Goal: Task Accomplishment & Management: Use online tool/utility

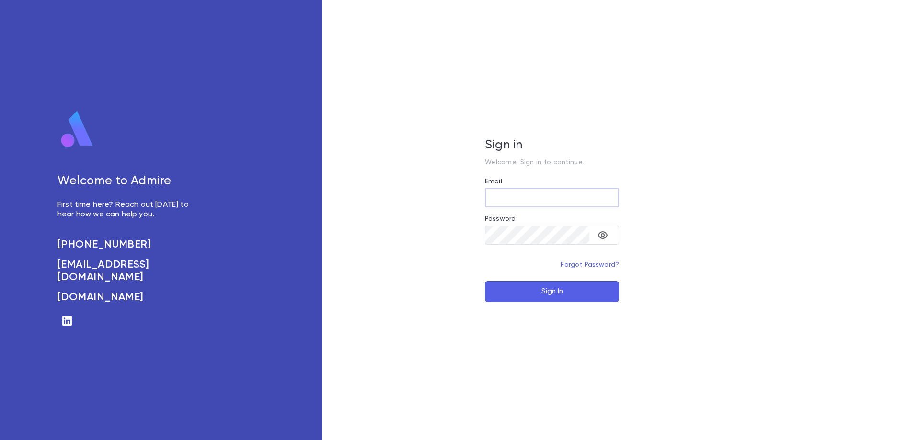
click at [534, 199] on input "Email" at bounding box center [552, 197] width 134 height 19
type input "**********"
click at [568, 286] on button "Sign In" at bounding box center [552, 291] width 134 height 21
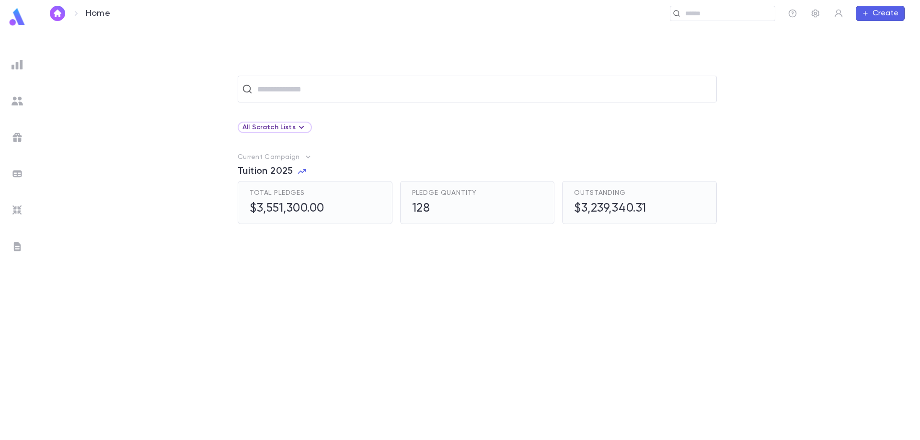
click at [18, 67] on img at bounding box center [16, 64] width 11 height 11
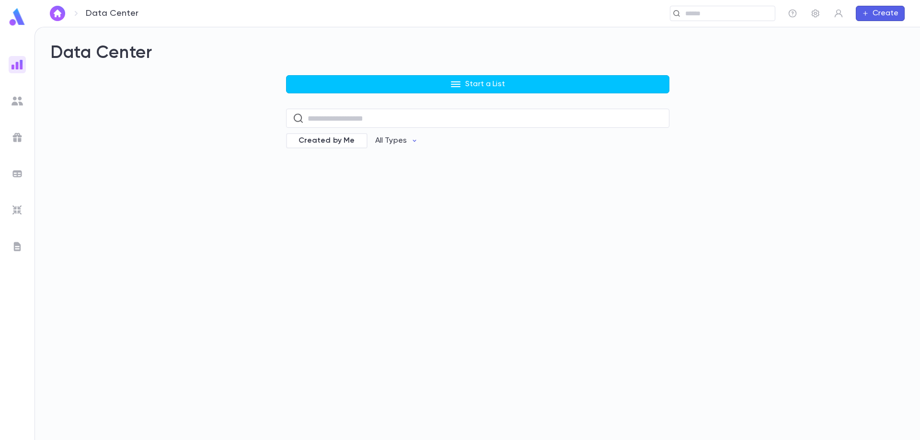
click at [18, 67] on img at bounding box center [16, 64] width 11 height 11
click at [7, 105] on ul at bounding box center [17, 246] width 34 height 388
click at [23, 102] on div at bounding box center [17, 100] width 17 height 17
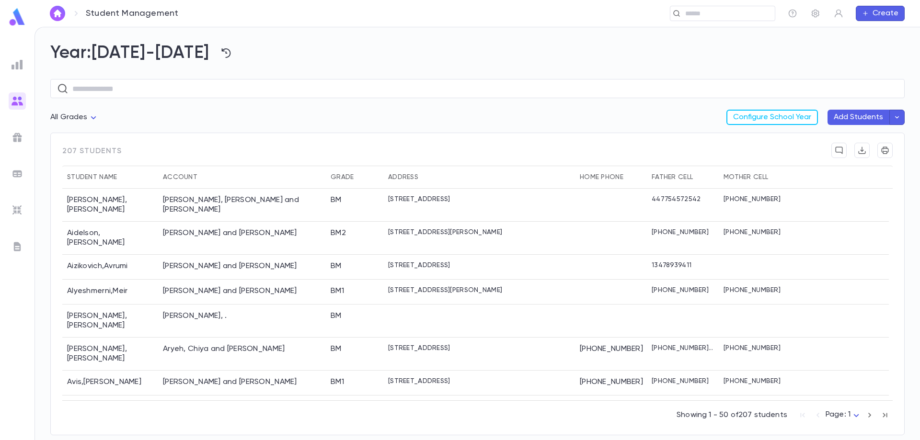
click at [19, 68] on img at bounding box center [16, 64] width 11 height 11
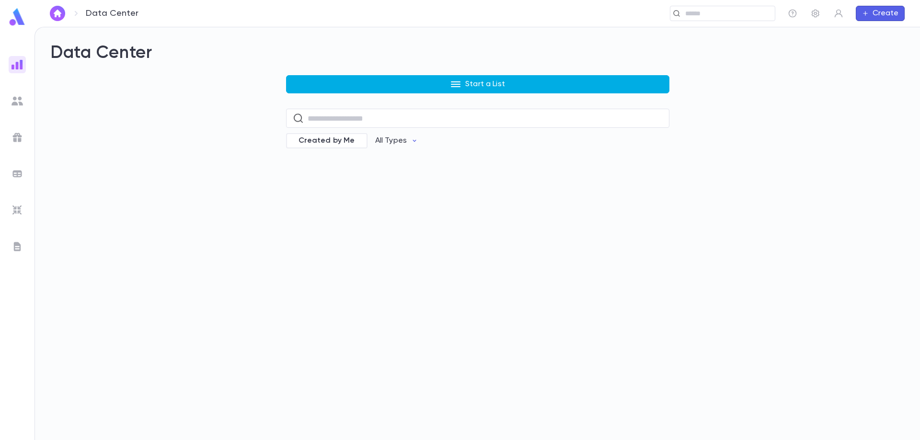
click at [430, 83] on button "Start a List" at bounding box center [477, 84] width 383 height 18
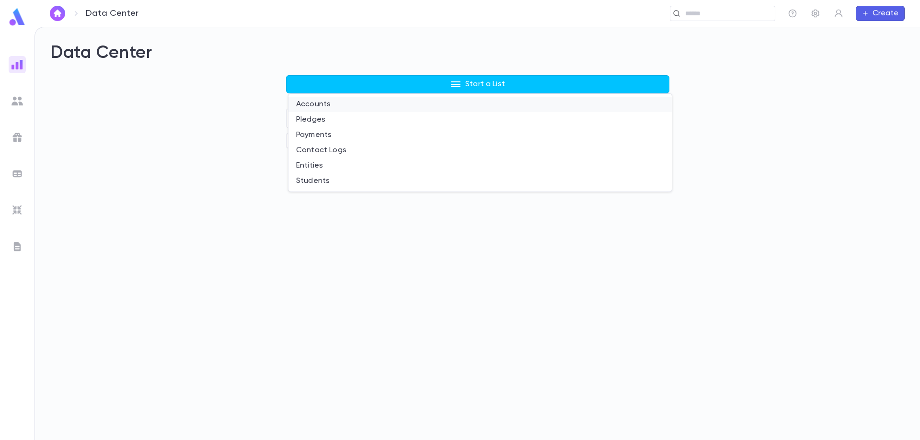
click at [382, 101] on li "Accounts" at bounding box center [479, 104] width 383 height 15
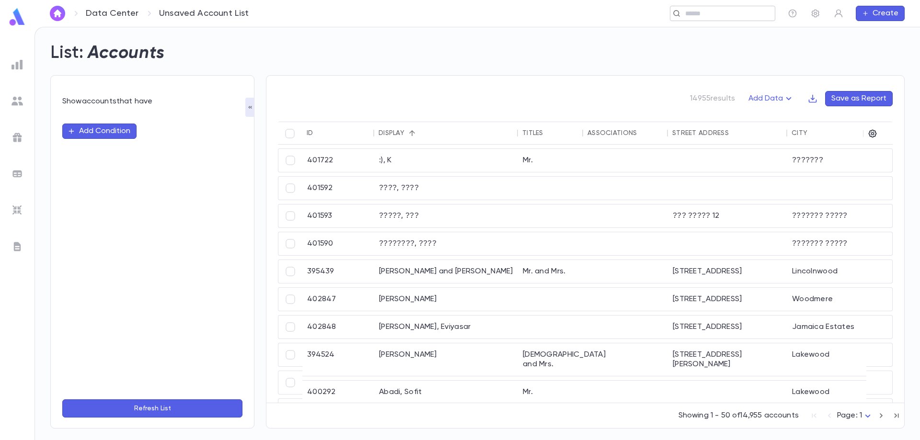
click at [706, 12] on input "text" at bounding box center [726, 13] width 89 height 9
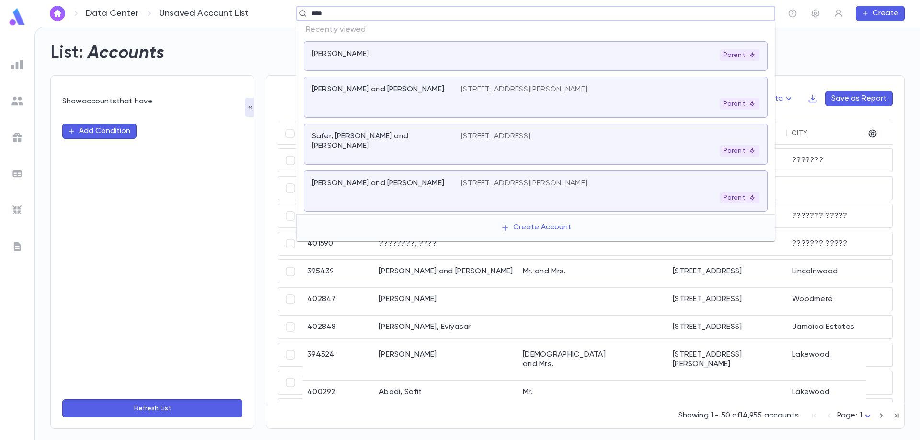
type input "*****"
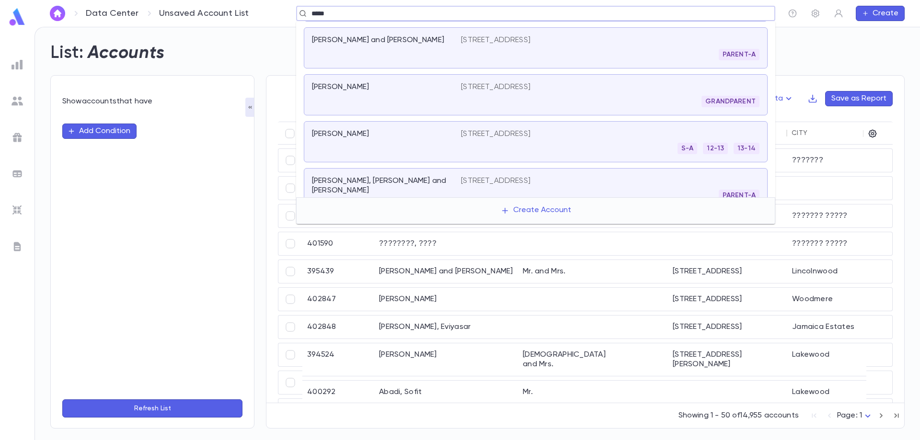
scroll to position [144, 0]
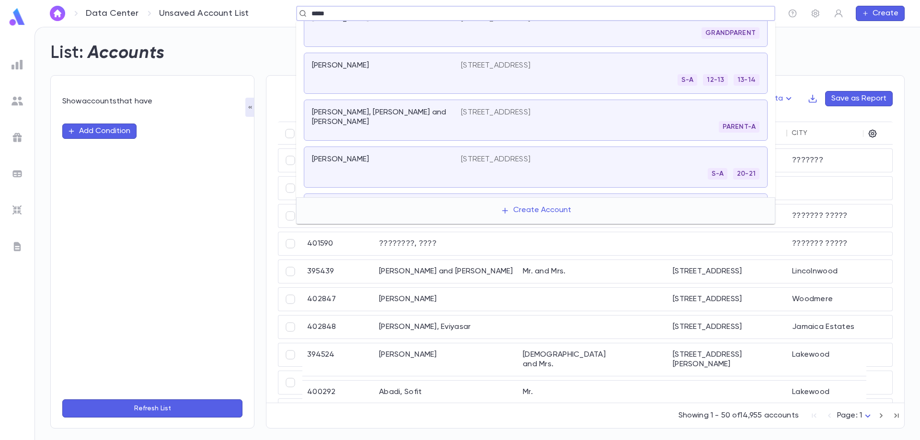
click at [504, 158] on p "[STREET_ADDRESS]" at bounding box center [495, 160] width 69 height 10
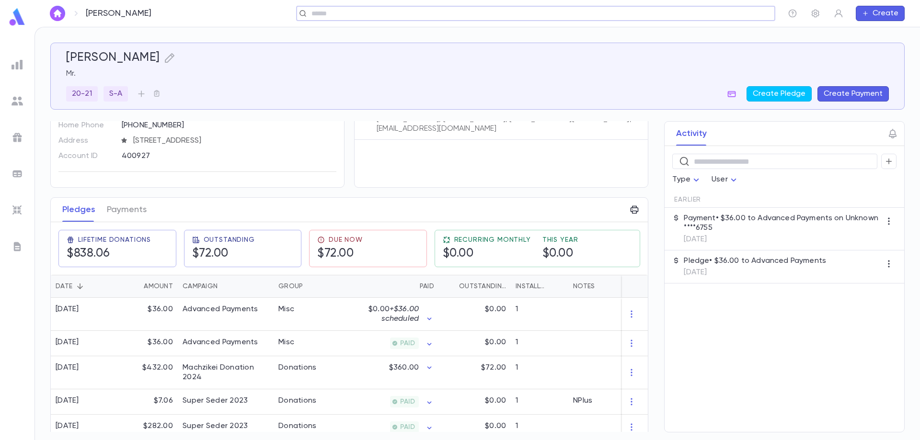
scroll to position [96, 0]
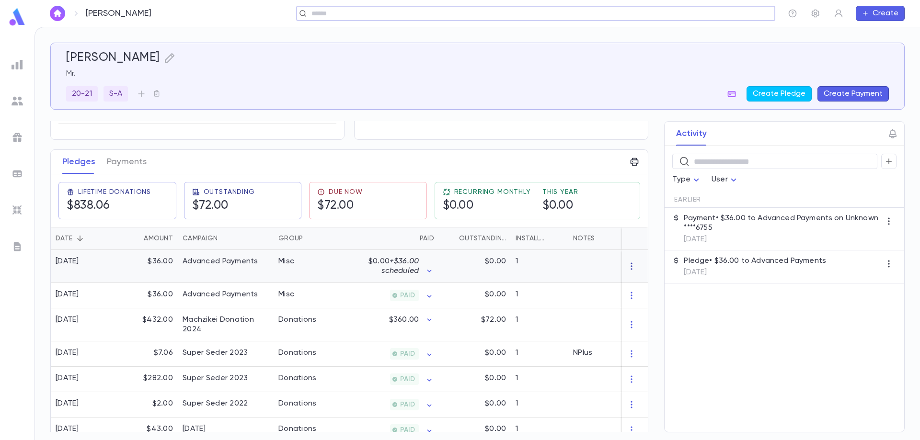
click at [628, 268] on icon "button" at bounding box center [631, 266] width 10 height 10
click at [648, 283] on li "Delete" at bounding box center [645, 281] width 40 height 15
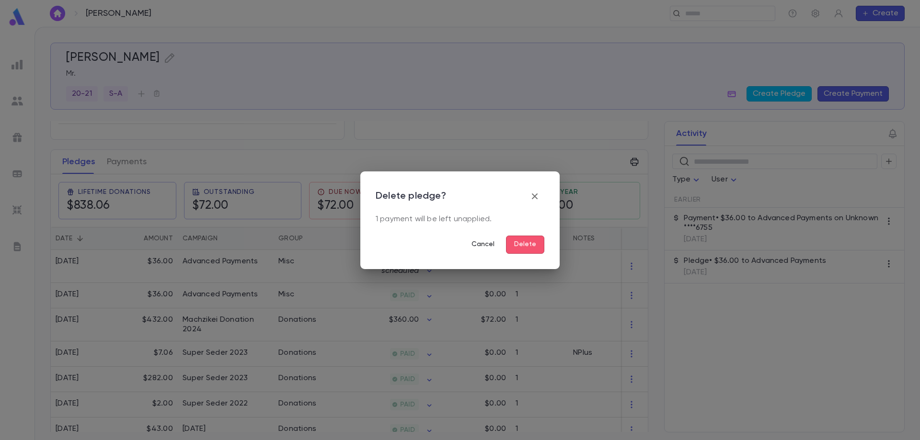
drag, startPoint x: 533, startPoint y: 196, endPoint x: 493, endPoint y: 241, distance: 60.4
click at [500, 244] on div "Delete pledge? 1 payment will be left unapplied. Cancel Delete" at bounding box center [459, 220] width 169 height 67
click at [489, 241] on button "Cancel" at bounding box center [483, 245] width 38 height 18
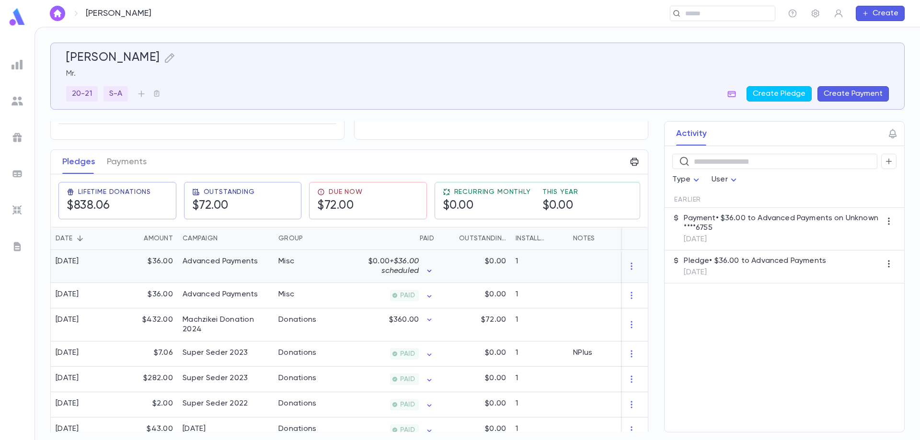
click at [430, 271] on icon "button" at bounding box center [429, 271] width 10 height 10
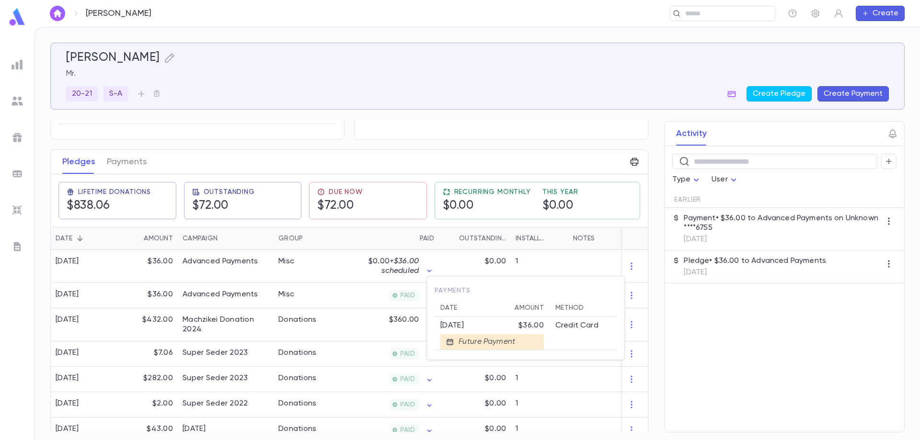
click at [477, 342] on div "Future Payment" at bounding box center [484, 342] width 61 height 10
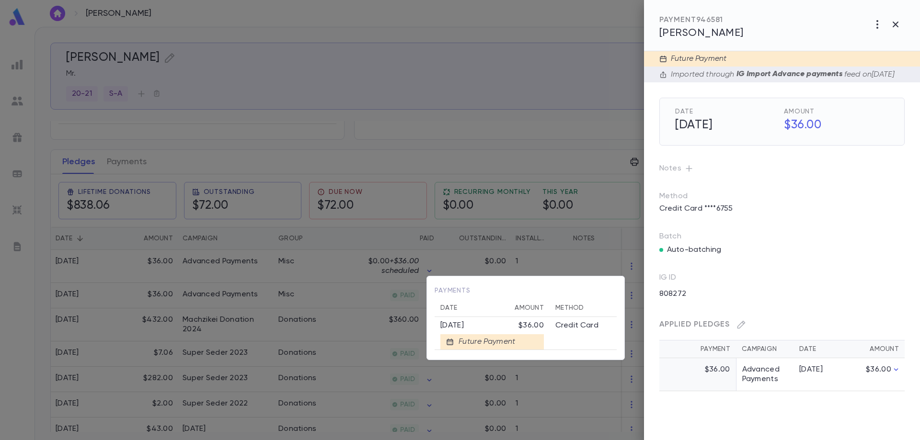
click at [876, 24] on div at bounding box center [460, 220] width 920 height 440
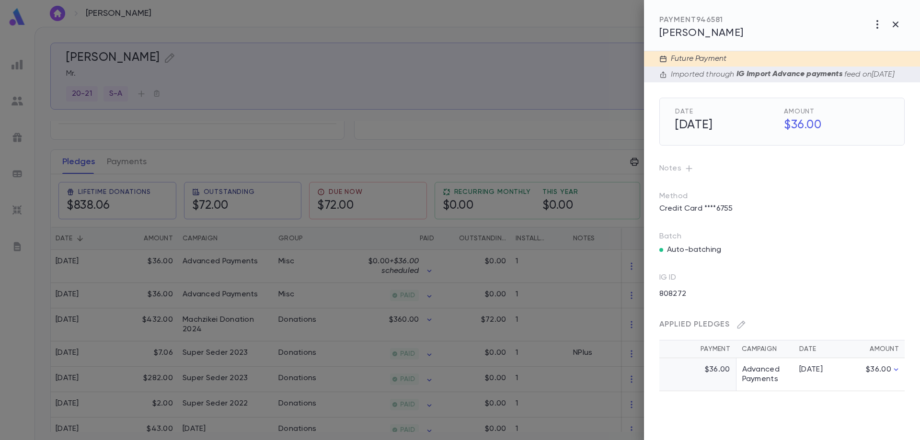
click at [876, 24] on icon "button" at bounding box center [877, 24] width 2 height 9
click at [864, 75] on li "Delete" at bounding box center [875, 75] width 77 height 15
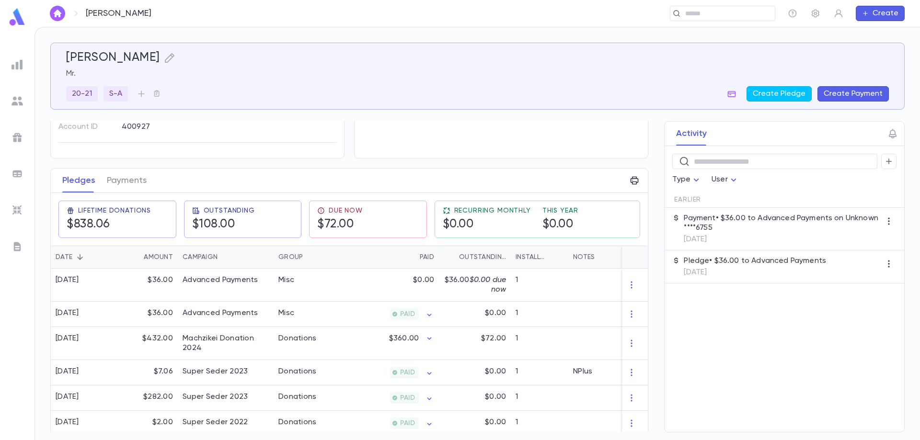
scroll to position [96, 0]
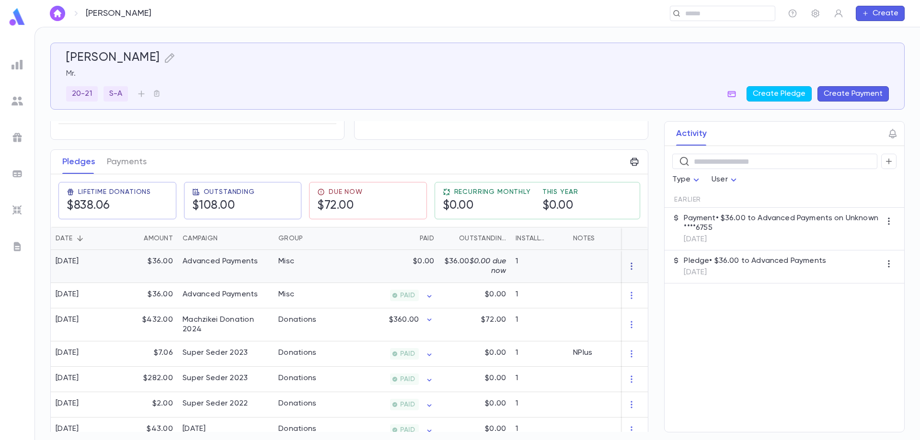
click at [630, 266] on icon "button" at bounding box center [630, 266] width 1 height 7
click at [635, 280] on li "Delete" at bounding box center [645, 281] width 40 height 15
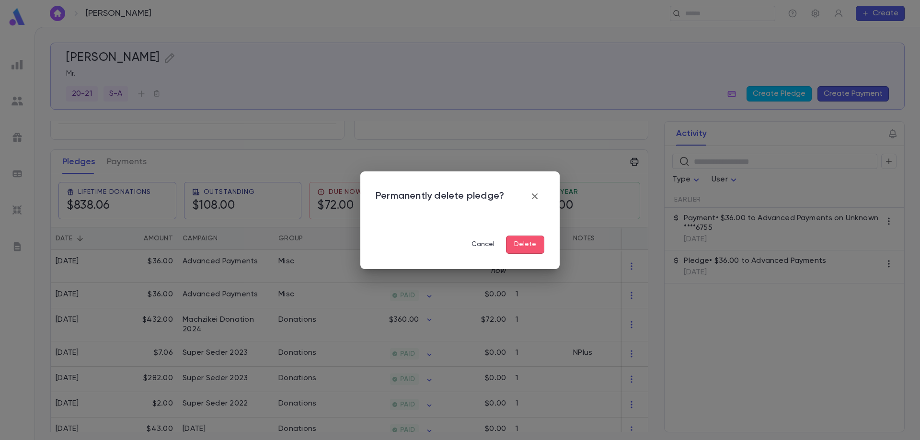
click at [527, 247] on button "Delete" at bounding box center [525, 245] width 38 height 18
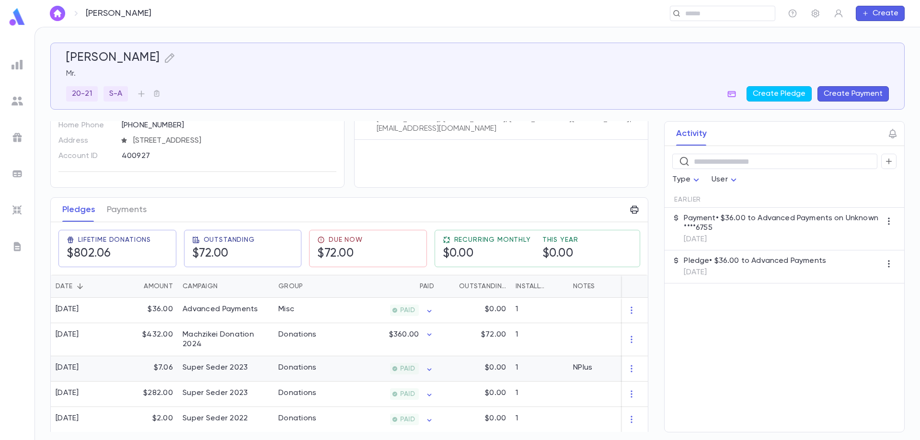
scroll to position [78, 0]
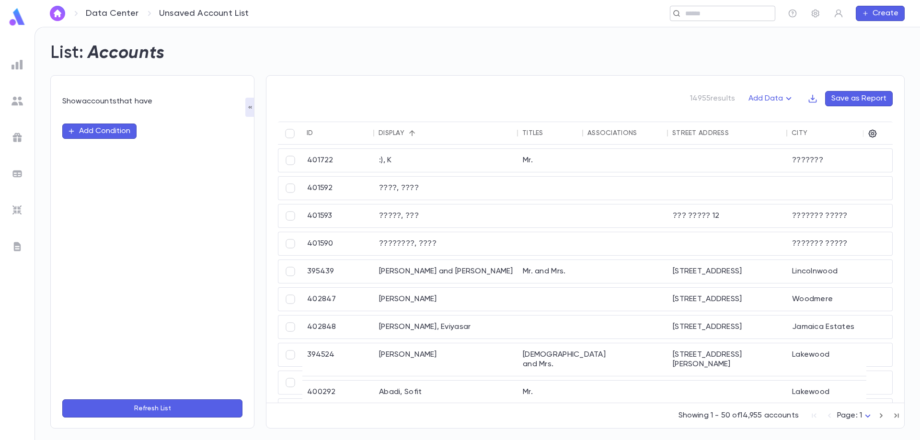
click at [696, 14] on input "text" at bounding box center [726, 13] width 89 height 9
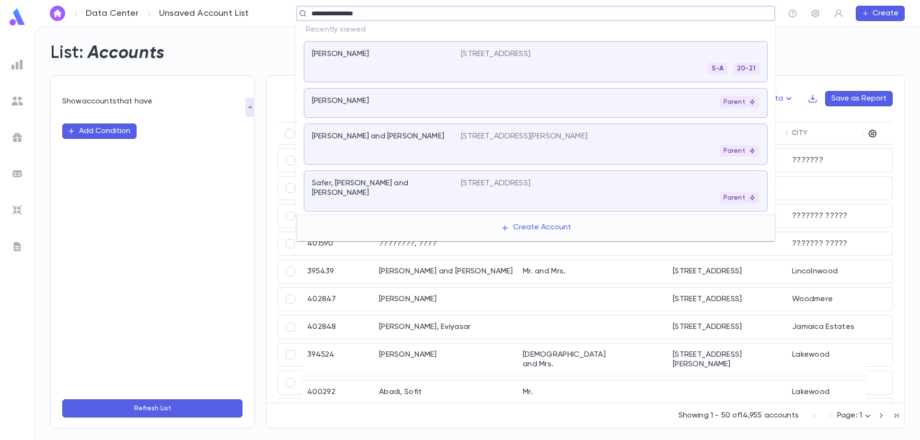
type input "**********"
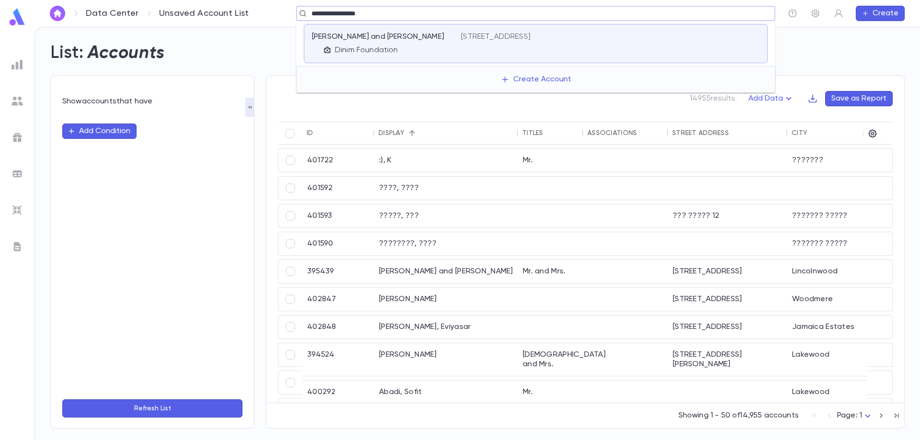
click at [445, 45] on div "Mermelstein, David and Nina Dinim Foundation" at bounding box center [386, 43] width 149 height 23
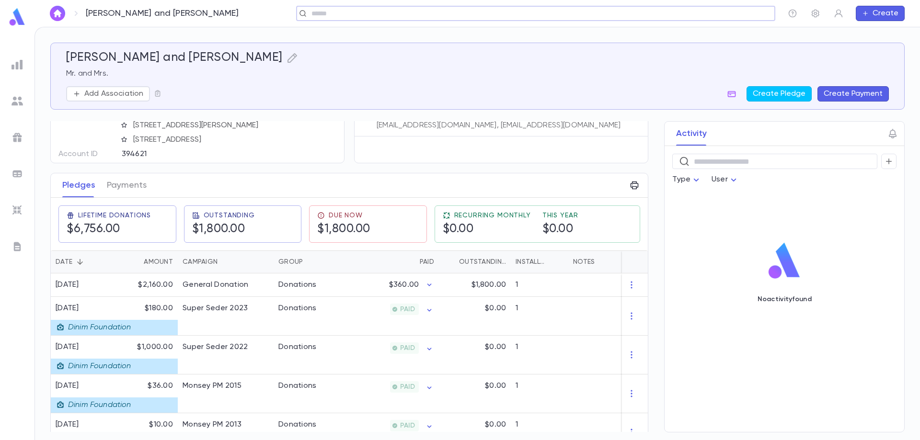
scroll to position [96, 0]
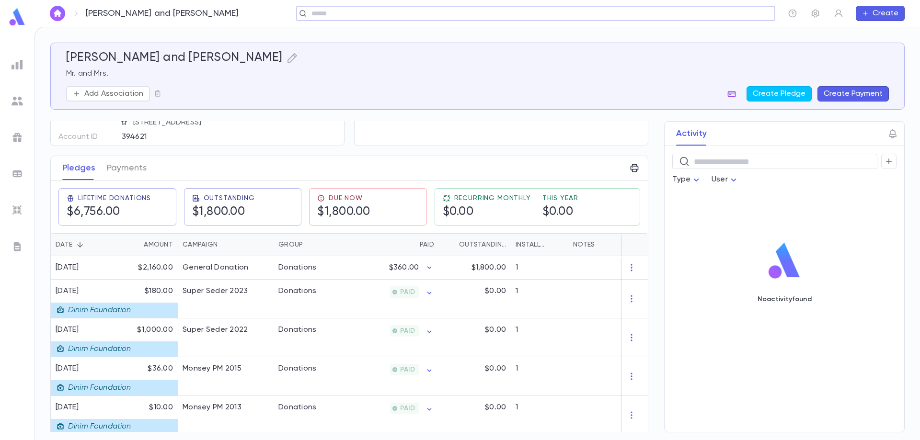
click at [735, 93] on icon "button" at bounding box center [731, 94] width 8 height 6
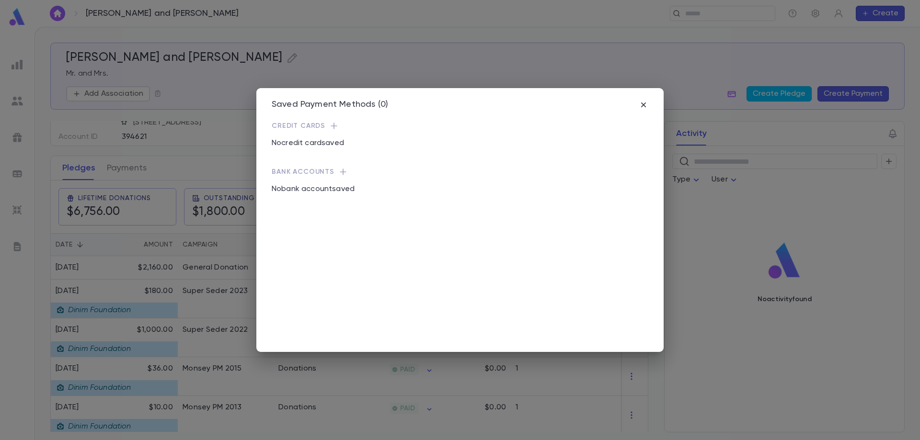
click at [205, 294] on div "Saved Payment Methods (0) Credit Cards No credit card saved Bank Accounts No ba…" at bounding box center [460, 220] width 920 height 440
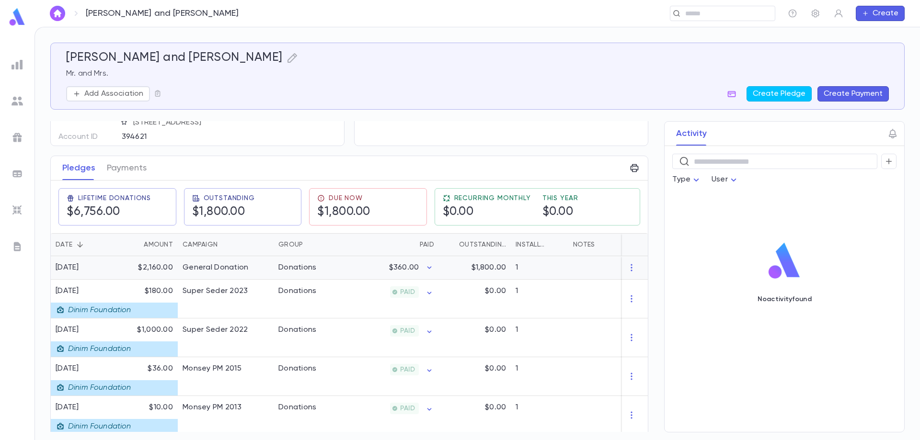
click at [222, 269] on div "General Donation" at bounding box center [215, 268] width 66 height 10
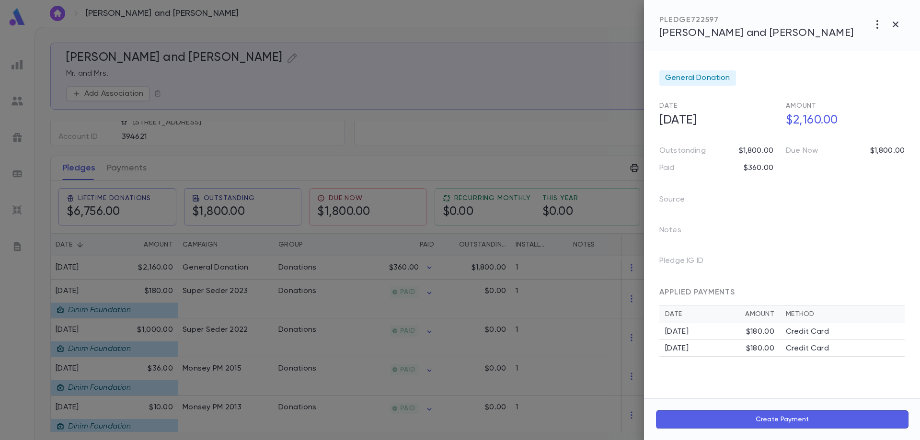
click at [430, 266] on div at bounding box center [460, 220] width 920 height 440
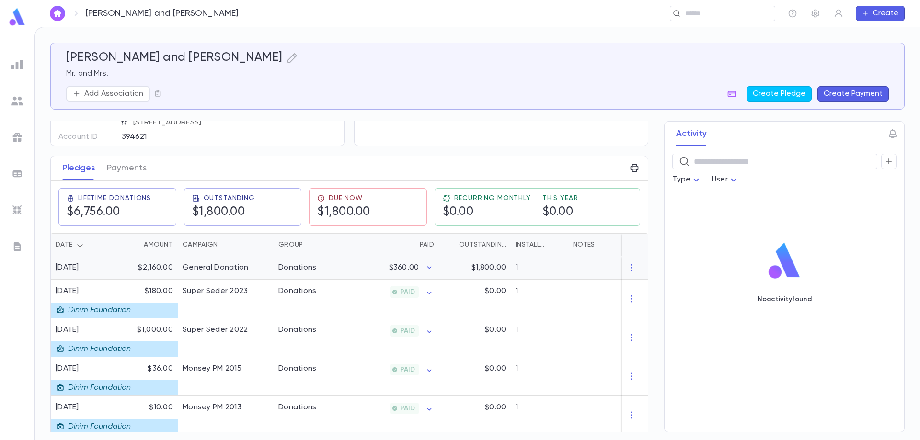
click at [406, 268] on p "$360.00" at bounding box center [404, 268] width 30 height 10
